Goal: Task Accomplishment & Management: Manage account settings

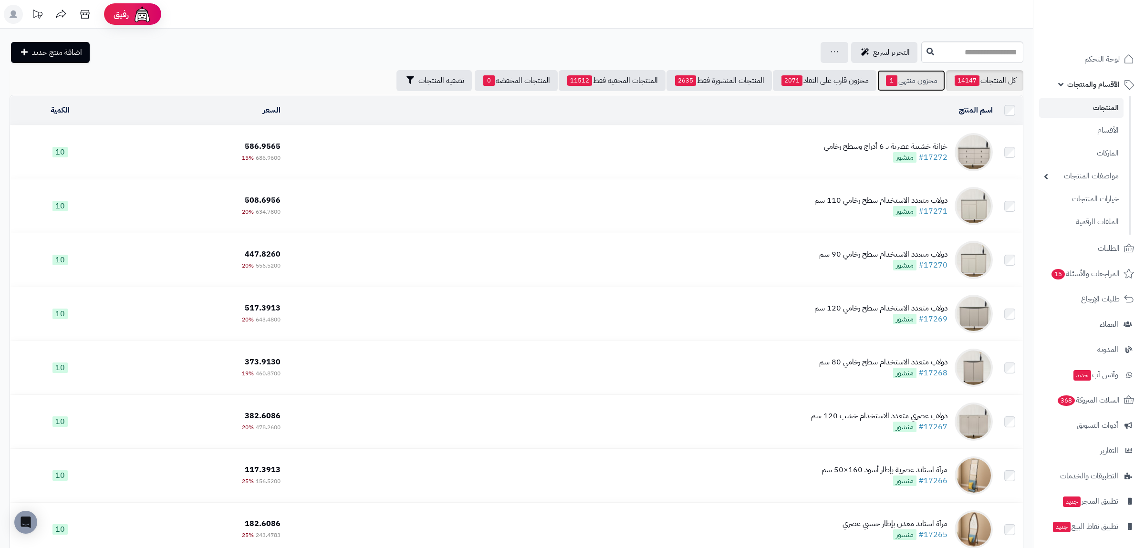
click at [897, 79] on link "مخزون منتهي 1" at bounding box center [911, 80] width 68 height 21
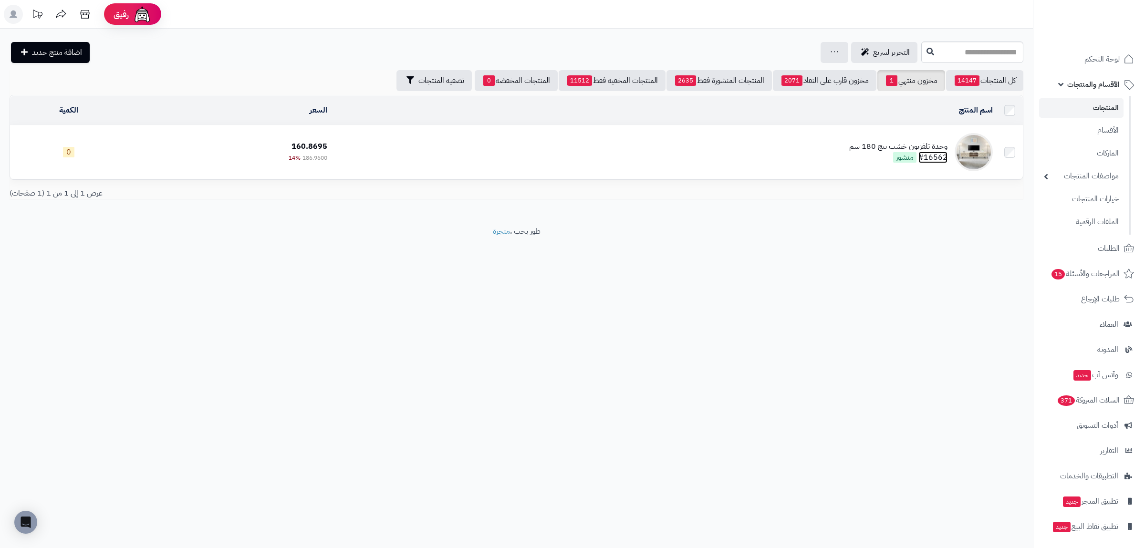
click at [937, 155] on link "#16562" at bounding box center [932, 157] width 29 height 11
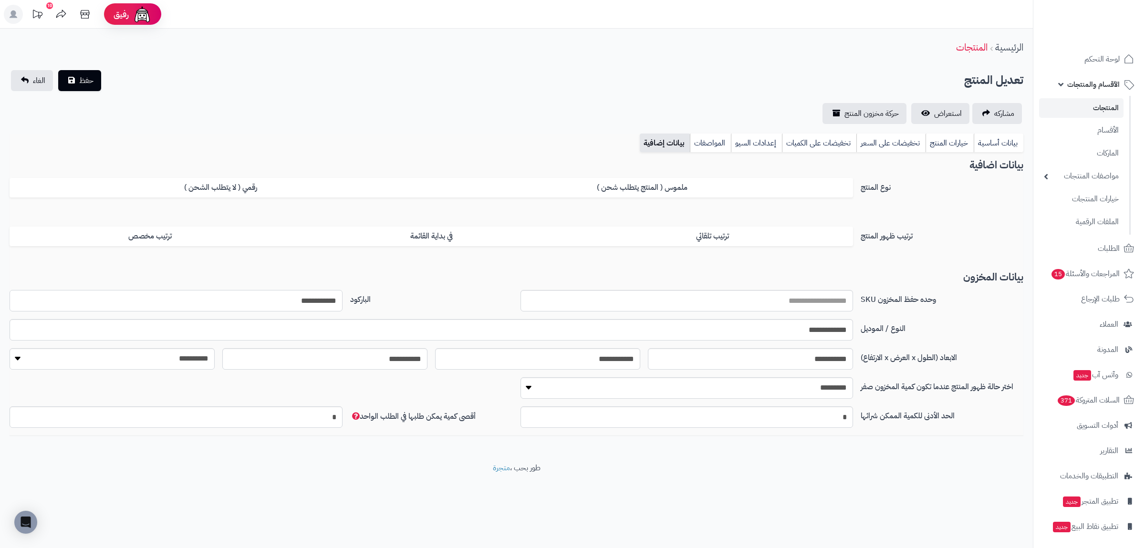
click at [307, 295] on input "**********" at bounding box center [176, 300] width 333 height 21
click at [986, 136] on link "بيانات أساسية" at bounding box center [999, 143] width 50 height 19
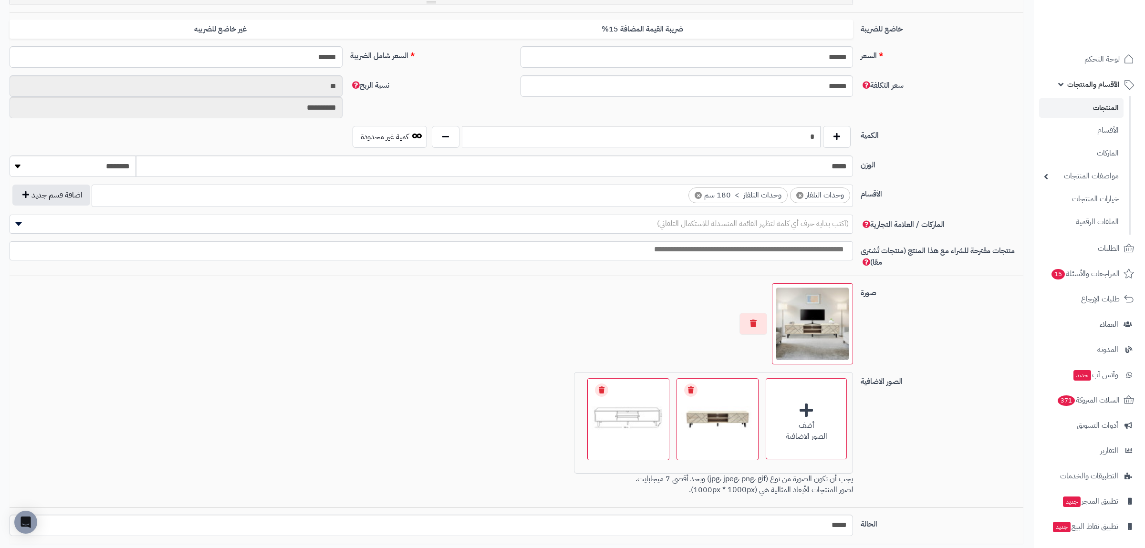
scroll to position [304, 0]
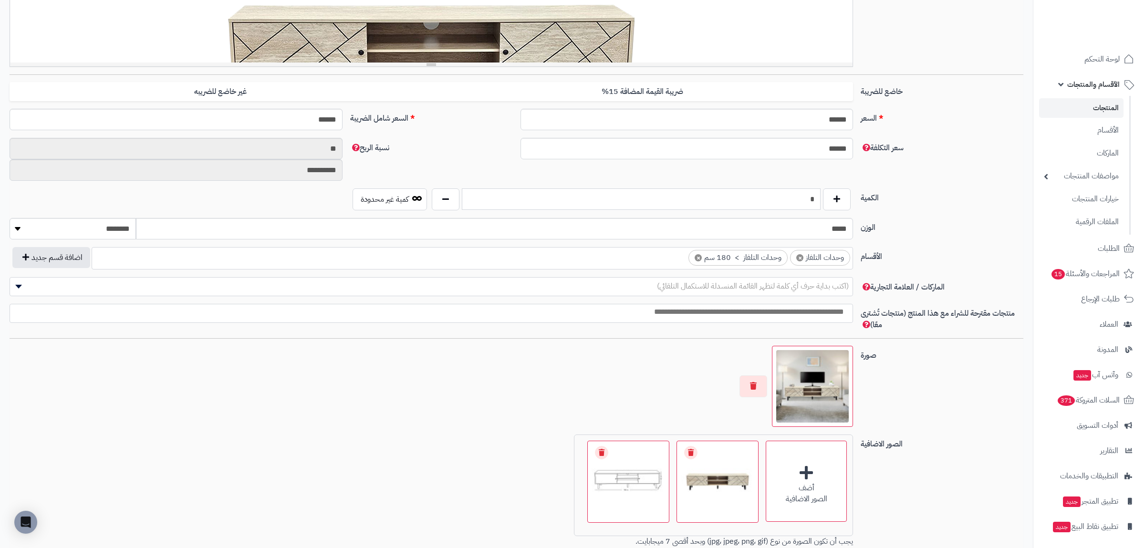
drag, startPoint x: 810, startPoint y: 202, endPoint x: 831, endPoint y: 204, distance: 20.7
click at [821, 204] on input "*" at bounding box center [641, 198] width 359 height 21
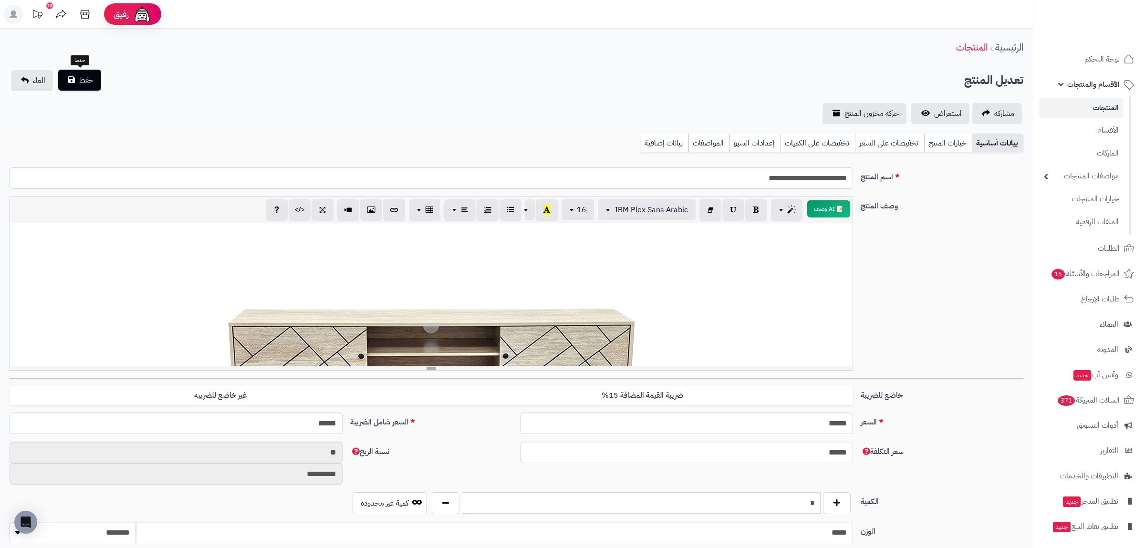
type input "*"
click at [80, 85] on span "حفظ" at bounding box center [86, 79] width 14 height 11
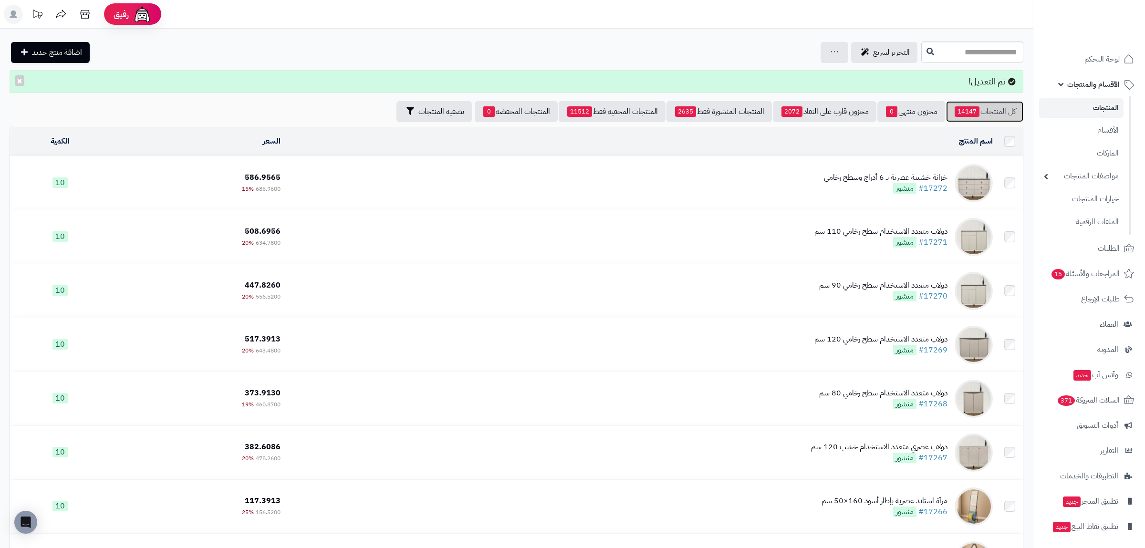
click at [995, 105] on link "كل المنتجات 14147" at bounding box center [984, 111] width 77 height 21
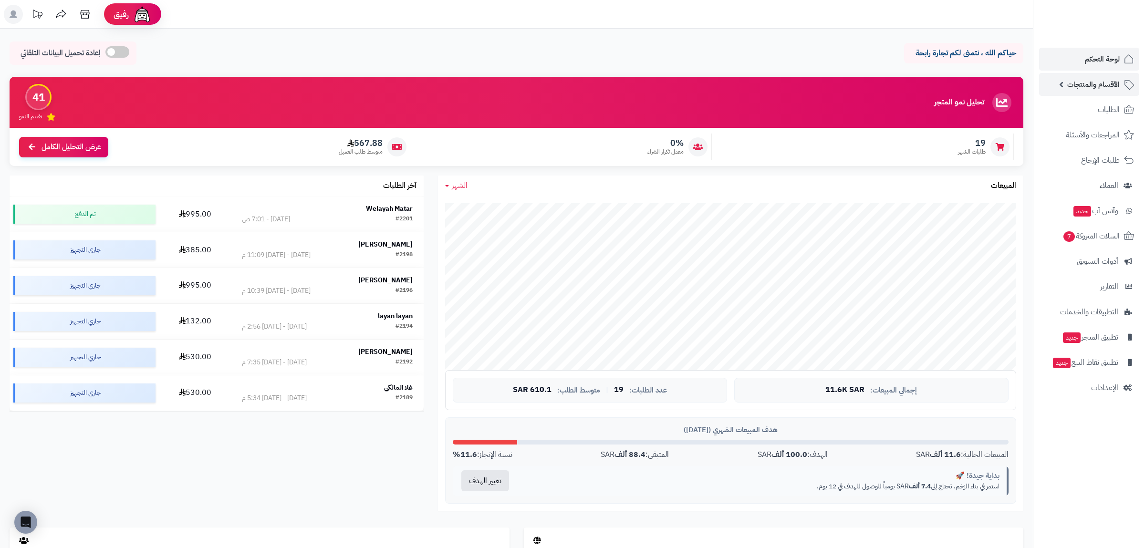
click at [1089, 76] on link "الأقسام والمنتجات" at bounding box center [1089, 84] width 100 height 23
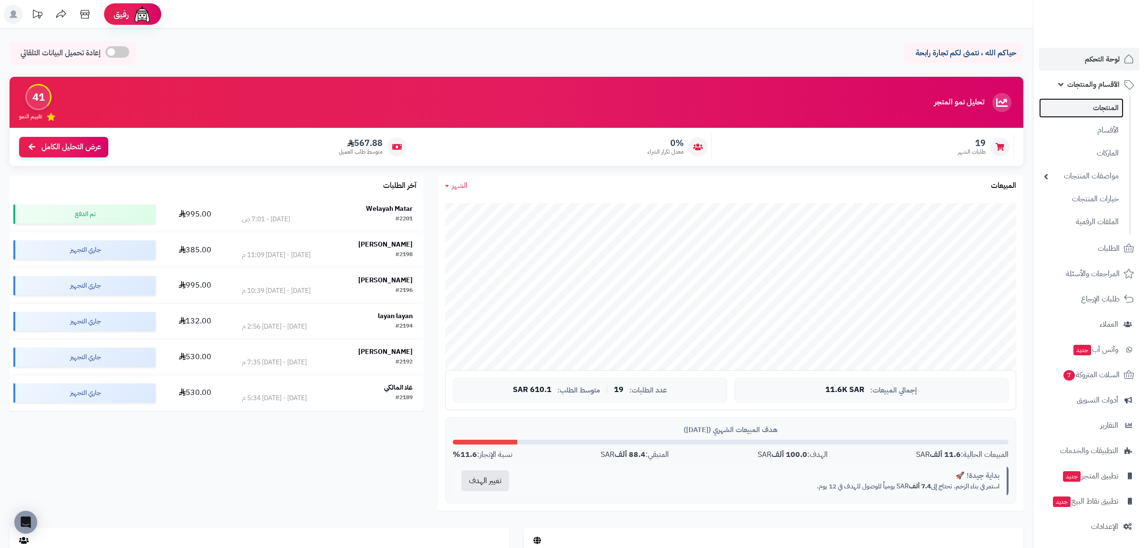
click at [1093, 109] on link "المنتجات" at bounding box center [1081, 108] width 84 height 20
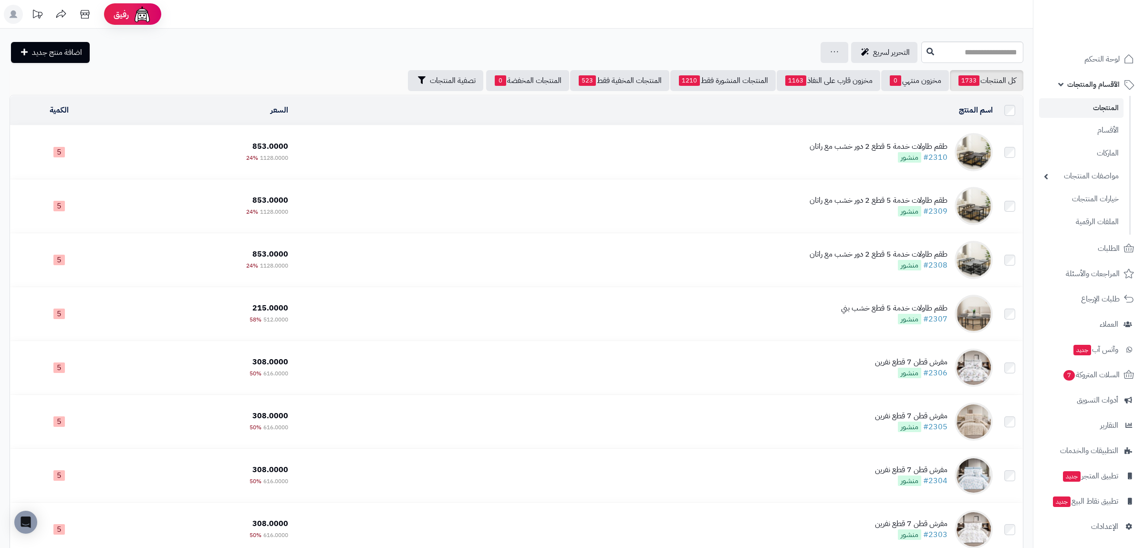
click at [286, 46] on div "التحرير لسريع جرد مخزون المنتجات جرد مخزون الخيارات فقط تعديل أسعار المنتجات ال…" at bounding box center [464, 52] width 909 height 21
